Goal: Task Accomplishment & Management: Complete application form

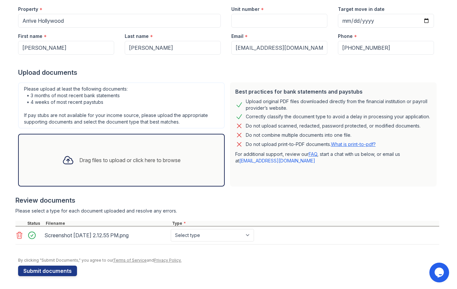
scroll to position [67, 0]
click at [204, 236] on select "Select type Paystub Bank Statement Offer Letter Tax Documents Benefit Award Let…" at bounding box center [212, 234] width 83 height 13
select select "investment_account_statement"
click at [171, 228] on select "Select type Paystub Bank Statement Offer Letter Tax Documents Benefit Award Let…" at bounding box center [212, 234] width 83 height 13
click at [50, 271] on button "Submit documents" at bounding box center [47, 270] width 59 height 11
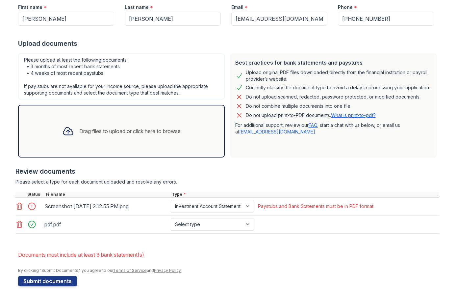
scroll to position [134, 0]
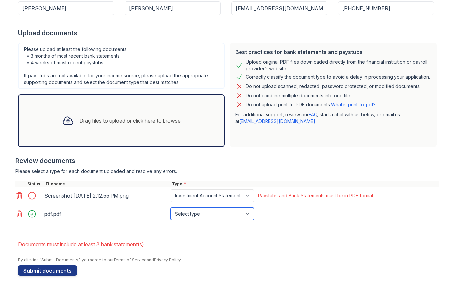
click at [220, 212] on select "Select type Paystub Bank Statement Offer Letter Tax Documents Benefit Award Let…" at bounding box center [212, 213] width 83 height 13
select select "investment_account_statement"
click at [171, 207] on select "Select type Paystub Bank Statement Offer Letter Tax Documents Benefit Award Let…" at bounding box center [212, 213] width 83 height 13
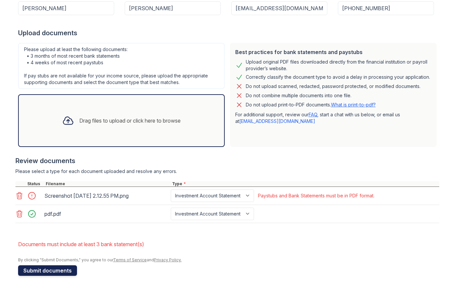
click at [58, 270] on button "Submit documents" at bounding box center [47, 270] width 59 height 11
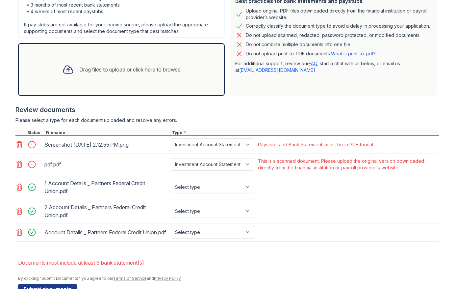
scroll to position [207, 0]
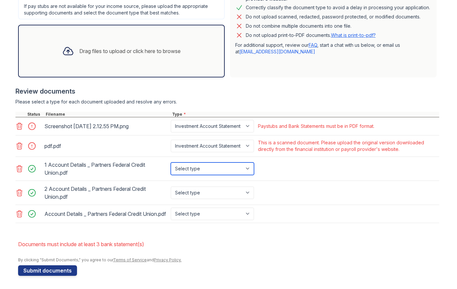
click at [202, 166] on select "Select type Paystub Bank Statement Offer Letter Tax Documents Benefit Award Let…" at bounding box center [212, 168] width 83 height 13
select select "bank_statement"
click at [171, 162] on select "Select type Paystub Bank Statement Offer Letter Tax Documents Benefit Award Let…" at bounding box center [212, 168] width 83 height 13
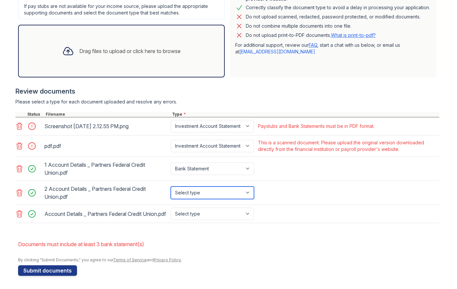
click at [206, 188] on select "Select type Paystub Bank Statement Offer Letter Tax Documents Benefit Award Let…" at bounding box center [212, 192] width 83 height 13
select select "bank_statement"
click at [171, 186] on select "Select type Paystub Bank Statement Offer Letter Tax Documents Benefit Award Let…" at bounding box center [212, 192] width 83 height 13
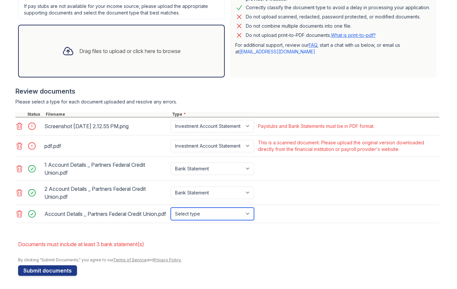
click at [201, 215] on select "Select type Paystub Bank Statement Offer Letter Tax Documents Benefit Award Let…" at bounding box center [212, 213] width 83 height 13
select select "bank_statement"
click at [171, 207] on select "Select type Paystub Bank Statement Offer Letter Tax Documents Benefit Award Let…" at bounding box center [212, 213] width 83 height 13
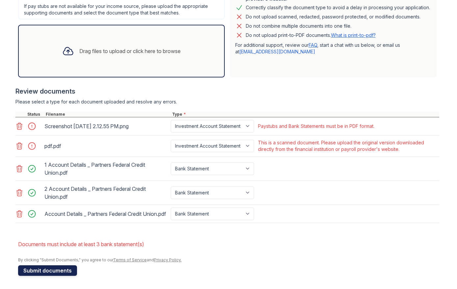
click at [50, 273] on button "Submit documents" at bounding box center [47, 270] width 59 height 11
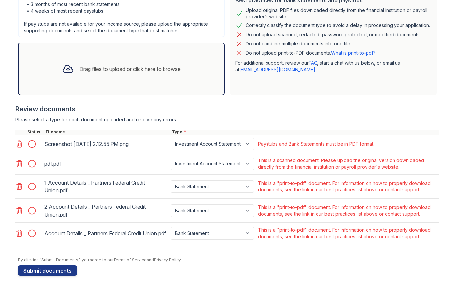
scroll to position [188, 0]
